Goal: Navigation & Orientation: Find specific page/section

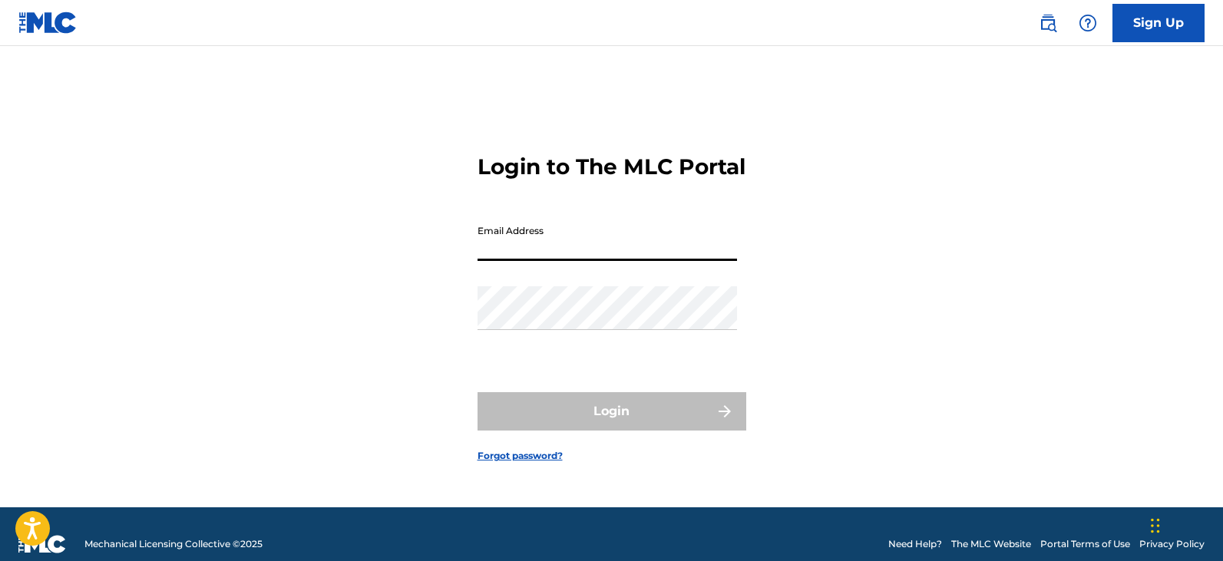
click at [526, 260] on input "Email Address" at bounding box center [608, 239] width 260 height 44
type input "[EMAIL_ADDRESS][DOMAIN_NAME]"
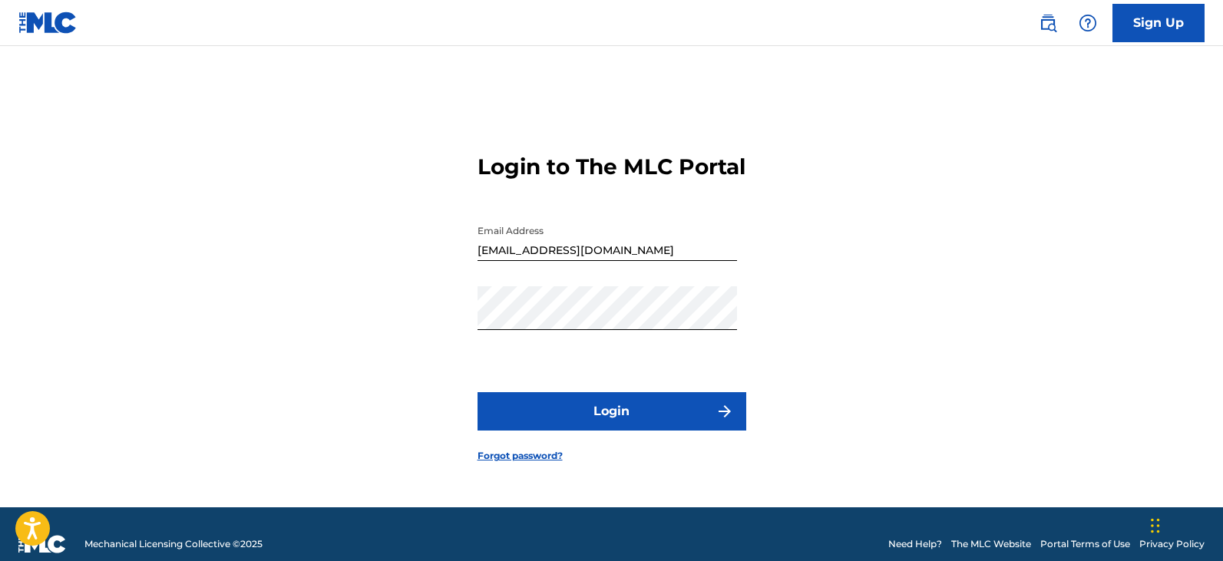
click at [727, 421] on img "submit" at bounding box center [725, 411] width 18 height 18
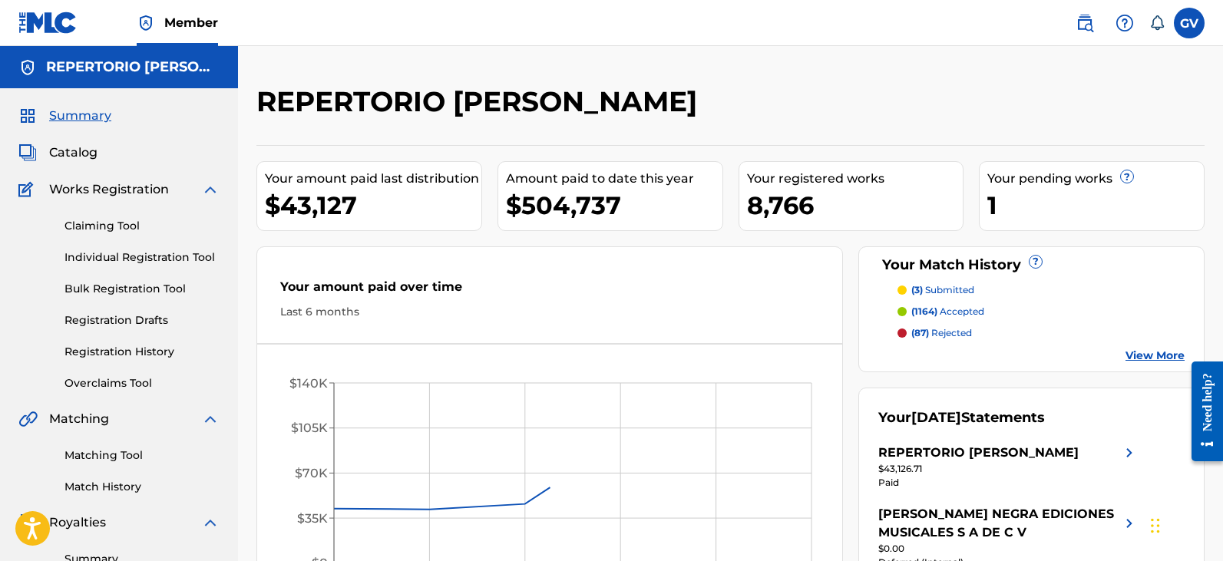
click at [74, 157] on span "Catalog" at bounding box center [73, 153] width 48 height 18
